Goal: Information Seeking & Learning: Find specific fact

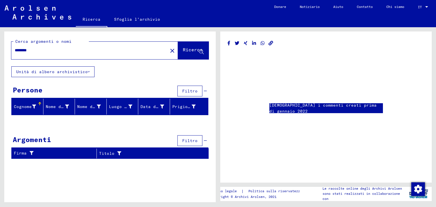
click at [47, 51] on input "********" at bounding box center [90, 50] width 150 height 6
click at [167, 49] on button "close" at bounding box center [172, 50] width 11 height 11
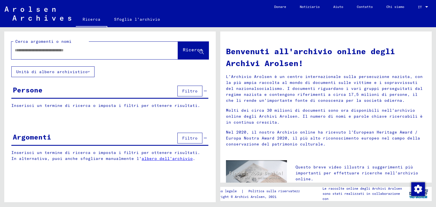
click at [140, 51] on input "text" at bounding box center [88, 50] width 146 height 6
type input "**********"
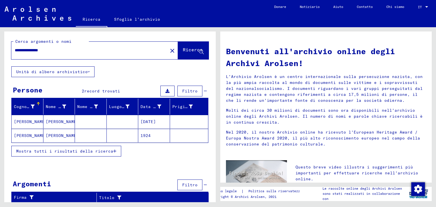
click at [79, 149] on font "Mostra tutti i risultati della ricerca" at bounding box center [64, 151] width 97 height 5
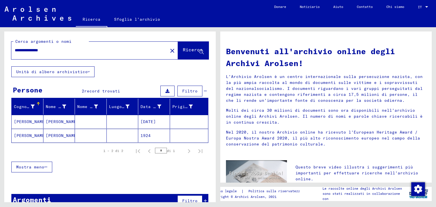
click at [38, 123] on mat-cell "[PERSON_NAME]" at bounding box center [28, 122] width 32 height 14
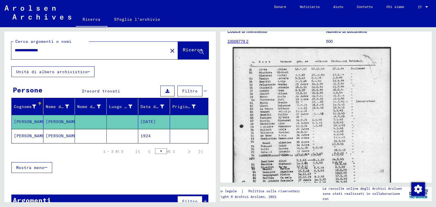
scroll to position [28, 0]
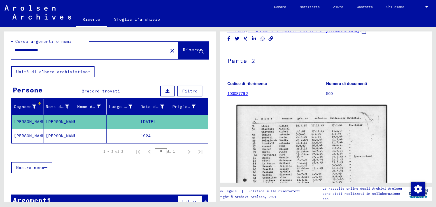
click at [326, 90] on figure "Numero di documenti 500" at bounding box center [375, 90] width 98 height 26
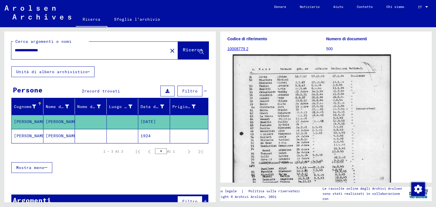
scroll to position [22, 0]
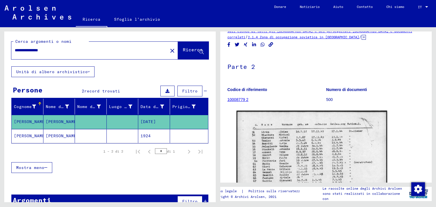
click at [246, 100] on font "10008779 2" at bounding box center [237, 99] width 21 height 5
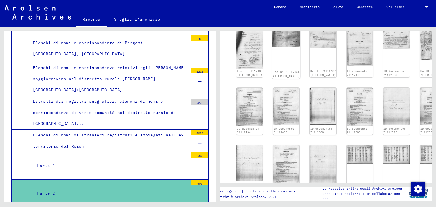
scroll to position [227, 0]
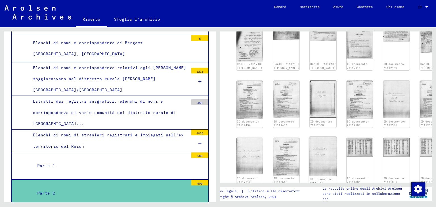
click at [309, 139] on img at bounding box center [323, 157] width 28 height 40
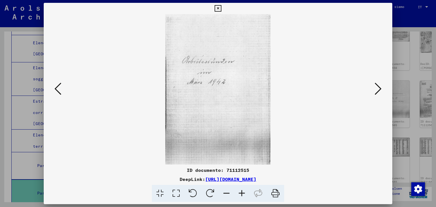
click at [379, 88] on icon at bounding box center [378, 89] width 7 height 14
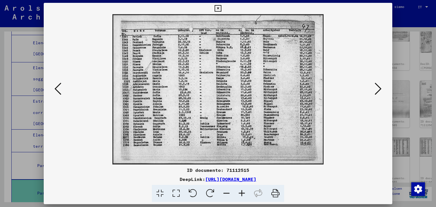
click at [379, 88] on icon at bounding box center [378, 89] width 7 height 14
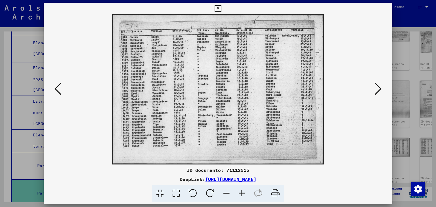
click at [379, 88] on icon at bounding box center [378, 89] width 7 height 14
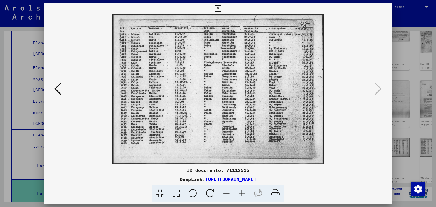
click at [384, 89] on div at bounding box center [218, 89] width 349 height 150
